Goal: Task Accomplishment & Management: Manage account settings

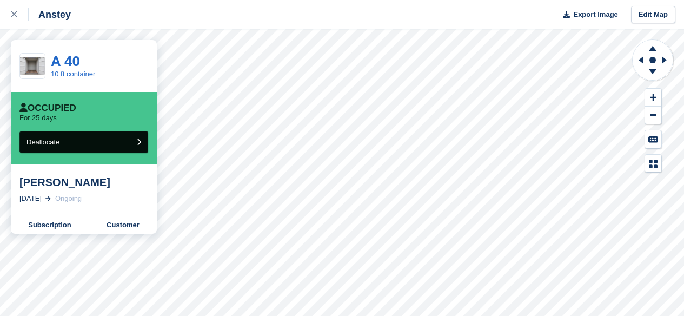
click at [122, 143] on button "Deallocate" at bounding box center [83, 142] width 129 height 22
click at [114, 144] on button "Deallocate" at bounding box center [83, 142] width 129 height 22
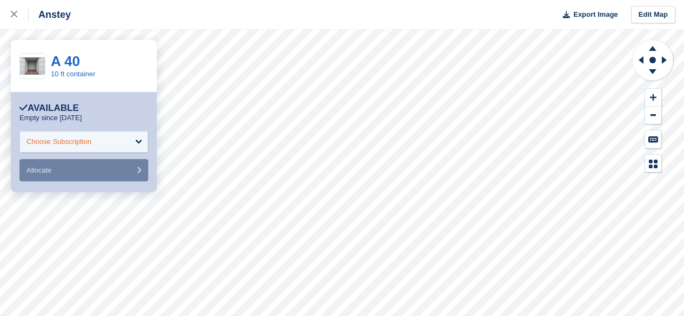
click at [71, 136] on div "Choose Subscription" at bounding box center [59, 141] width 65 height 11
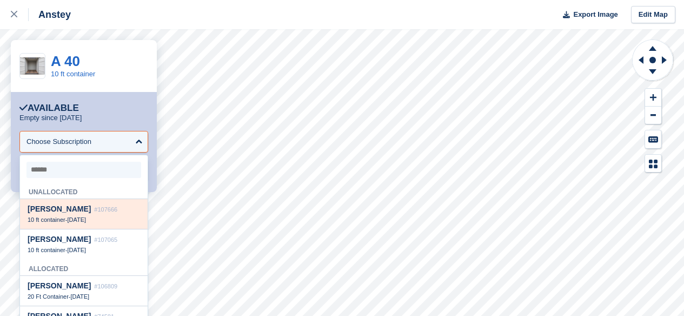
click at [103, 220] on div "10 ft container - [DATE]" at bounding box center [84, 220] width 113 height 8
select select "******"
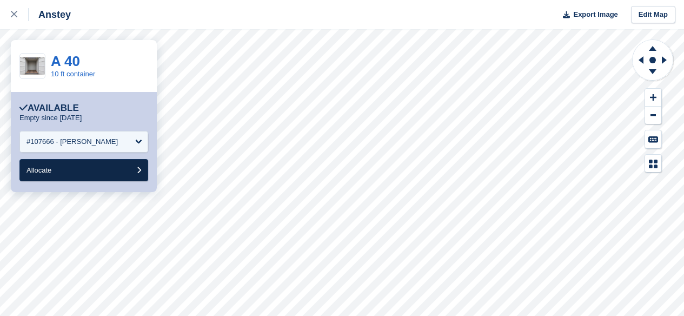
click at [95, 172] on button "Allocate" at bounding box center [83, 170] width 129 height 22
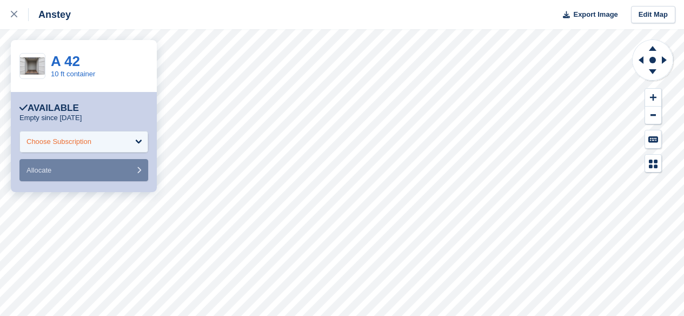
click at [91, 145] on div "Choose Subscription" at bounding box center [59, 141] width 65 height 11
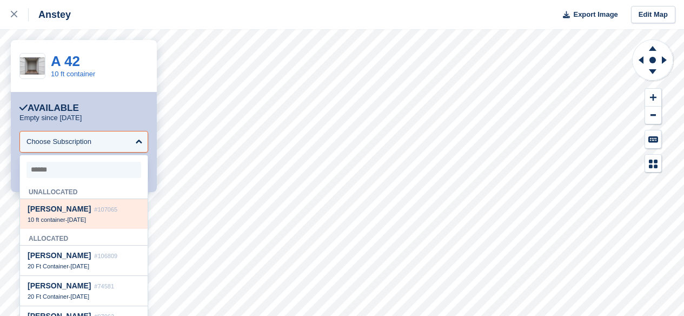
click at [86, 217] on span "[DATE]" at bounding box center [76, 219] width 19 height 6
select select "******"
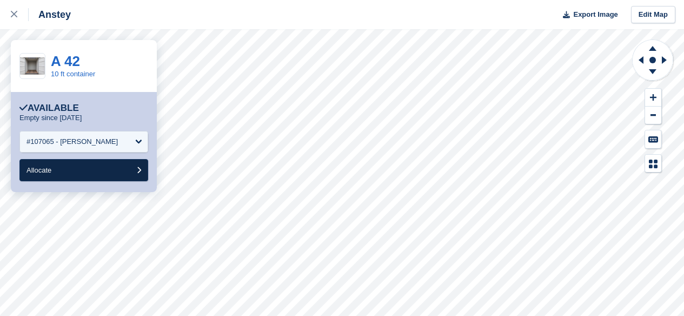
click at [117, 167] on button "Allocate" at bounding box center [83, 170] width 129 height 22
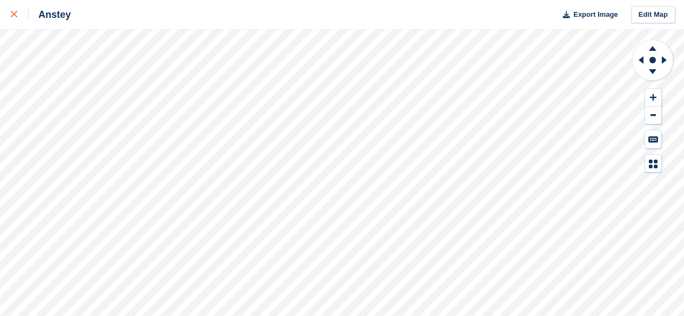
click at [12, 10] on div at bounding box center [20, 14] width 18 height 13
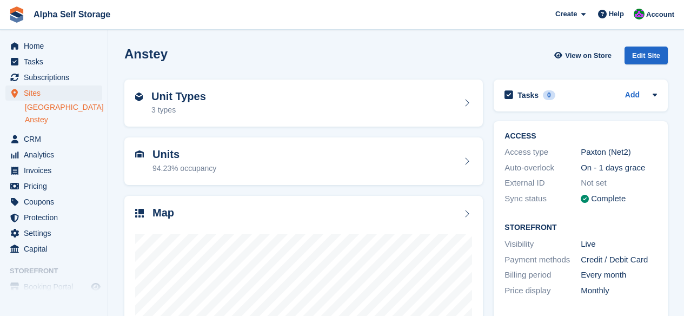
click at [43, 106] on link "Leicester Airport" at bounding box center [63, 107] width 77 height 10
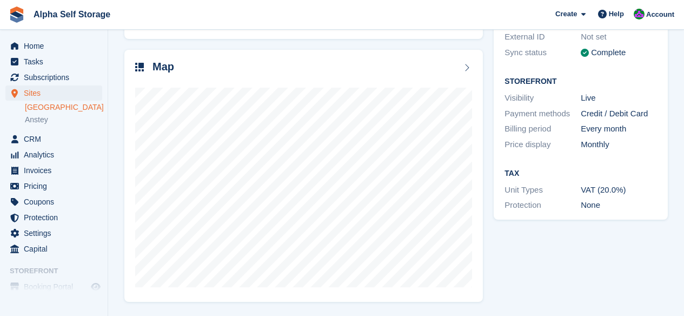
scroll to position [145, 0]
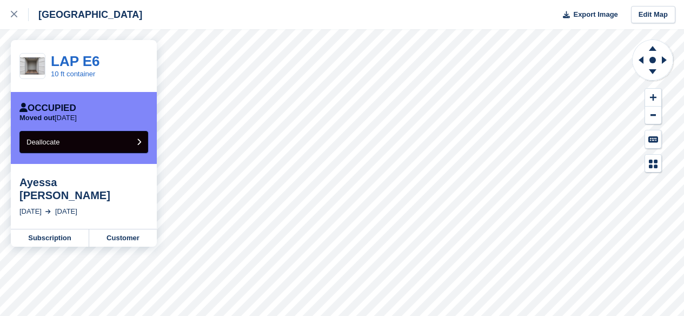
click at [105, 137] on button "Deallocate" at bounding box center [83, 142] width 129 height 22
